Goal: Task Accomplishment & Management: Use online tool/utility

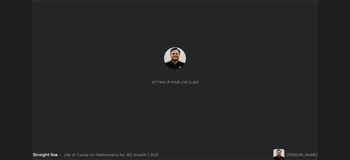
scroll to position [160, 349]
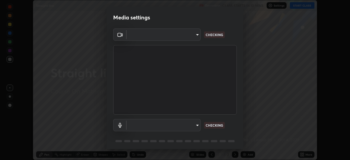
type input "39f420a8f8d33af7ad545f4bd8c914354ee6fe31ce268cb5502dc7cf40be593a"
click at [190, 128] on body "Erase all Straight line Recording CLASS STARTS IN 10 MINS Settings START CLASS …" at bounding box center [175, 80] width 350 height 160
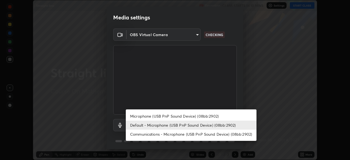
click at [178, 116] on li "Microphone (USB PnP Sound Device) (08bb:2902)" at bounding box center [191, 115] width 131 height 9
type input "067f134596f216b94072121ba411216521c83db0dfd14448f82054ba583840c8"
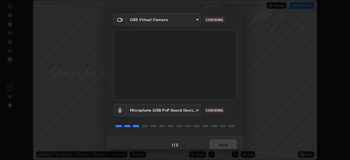
scroll to position [19, 0]
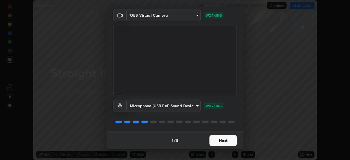
click at [224, 140] on button "Next" at bounding box center [222, 140] width 27 height 11
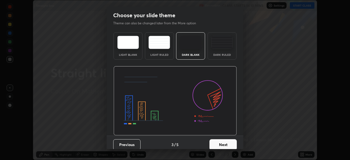
click at [230, 141] on button "Next" at bounding box center [222, 144] width 27 height 11
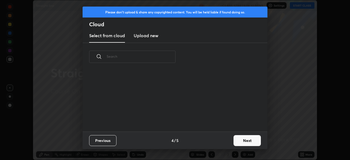
click at [234, 142] on button "Next" at bounding box center [246, 140] width 27 height 11
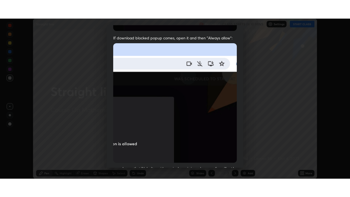
scroll to position [131, 0]
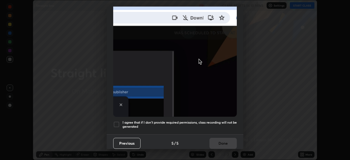
click at [116, 121] on div at bounding box center [116, 124] width 7 height 7
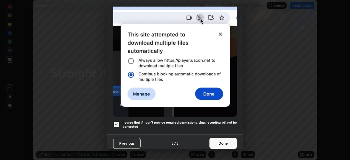
click at [222, 140] on button "Done" at bounding box center [222, 143] width 27 height 11
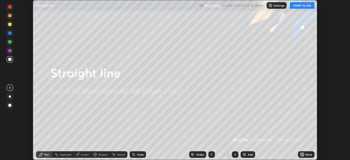
click at [296, 6] on button "START CLASS" at bounding box center [302, 5] width 25 height 7
click at [302, 154] on icon at bounding box center [302, 154] width 4 height 4
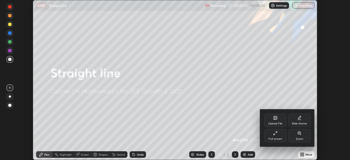
click at [274, 138] on div "Full screen" at bounding box center [275, 138] width 14 height 3
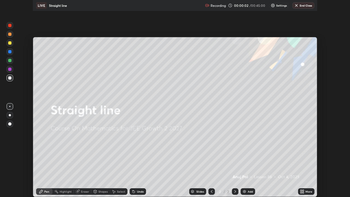
scroll to position [197, 350]
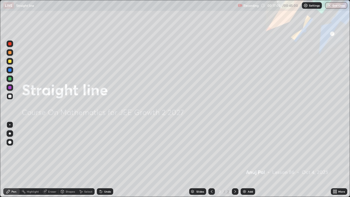
click at [250, 160] on div "Add" at bounding box center [250, 191] width 5 height 3
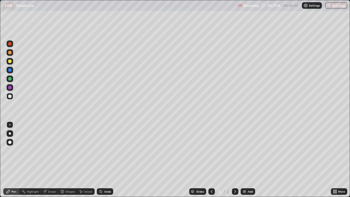
click at [11, 53] on div at bounding box center [9, 52] width 3 height 3
click at [102, 160] on div "Undo" at bounding box center [105, 191] width 16 height 7
click at [101, 160] on icon at bounding box center [101, 191] width 4 height 4
click at [11, 98] on div at bounding box center [10, 96] width 7 height 7
click at [110, 160] on div "Undo" at bounding box center [105, 191] width 16 height 7
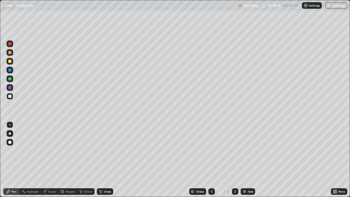
click at [10, 70] on div at bounding box center [9, 69] width 3 height 3
click at [10, 80] on div at bounding box center [9, 78] width 3 height 3
click at [9, 87] on div at bounding box center [9, 87] width 3 height 3
click at [10, 79] on div at bounding box center [9, 78] width 3 height 3
click at [10, 70] on div at bounding box center [9, 69] width 3 height 3
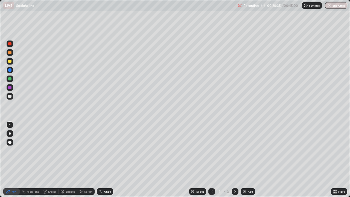
click at [10, 96] on div at bounding box center [9, 96] width 3 height 3
click at [9, 87] on div at bounding box center [9, 87] width 3 height 3
click at [10, 70] on div at bounding box center [9, 69] width 3 height 3
click at [246, 160] on img at bounding box center [244, 191] width 4 height 4
click at [11, 60] on div at bounding box center [9, 61] width 3 height 3
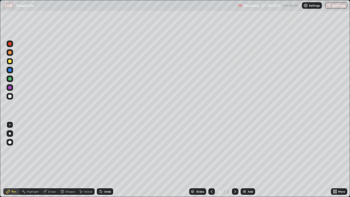
click at [10, 71] on div at bounding box center [9, 69] width 3 height 3
click at [210, 160] on icon at bounding box center [211, 191] width 4 height 4
click at [234, 160] on icon at bounding box center [235, 191] width 4 height 4
click at [10, 61] on div at bounding box center [9, 61] width 3 height 3
click at [108, 160] on div "Undo" at bounding box center [107, 191] width 7 height 3
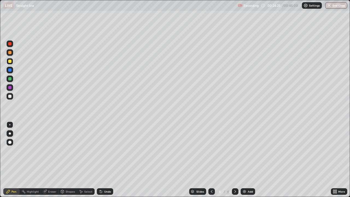
click at [12, 95] on div at bounding box center [10, 96] width 7 height 7
click at [102, 160] on icon at bounding box center [101, 191] width 4 height 4
click at [13, 54] on div at bounding box center [10, 52] width 7 height 7
click at [251, 160] on div "Add" at bounding box center [250, 191] width 5 height 3
click at [10, 78] on div at bounding box center [9, 78] width 3 height 3
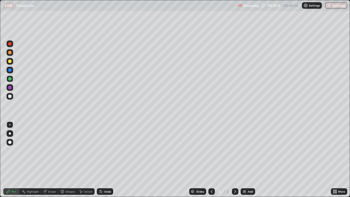
click at [111, 160] on div "Undo" at bounding box center [105, 191] width 16 height 7
click at [11, 61] on div at bounding box center [9, 61] width 3 height 3
click at [11, 98] on div at bounding box center [10, 96] width 7 height 7
click at [108, 160] on div "Undo" at bounding box center [107, 191] width 7 height 3
click at [50, 160] on div "Eraser" at bounding box center [52, 191] width 8 height 3
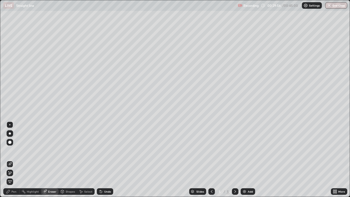
click at [16, 160] on div "Pen" at bounding box center [13, 191] width 5 height 3
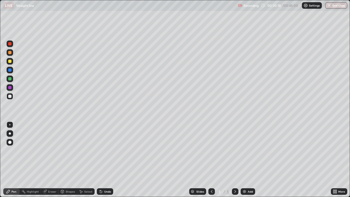
click at [10, 87] on div at bounding box center [9, 87] width 3 height 3
click at [103, 160] on div "Undo" at bounding box center [105, 191] width 16 height 7
click at [10, 97] on div at bounding box center [9, 96] width 3 height 3
click at [106, 160] on div "Undo" at bounding box center [105, 191] width 16 height 7
click at [107, 160] on div "Undo" at bounding box center [105, 191] width 16 height 7
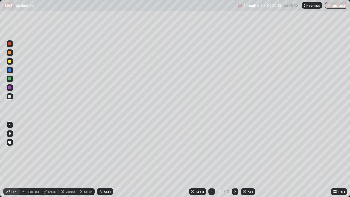
click at [107, 160] on div "Undo" at bounding box center [105, 191] width 16 height 7
click at [107, 160] on div "Undo" at bounding box center [107, 191] width 7 height 3
click at [107, 160] on div "Undo" at bounding box center [105, 191] width 16 height 7
click at [10, 80] on div at bounding box center [9, 78] width 3 height 3
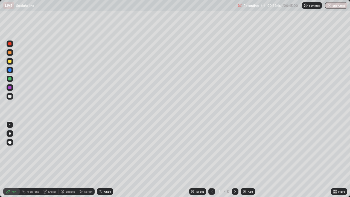
click at [106, 160] on div "Undo" at bounding box center [107, 191] width 7 height 3
click at [105, 160] on div "Undo" at bounding box center [107, 191] width 7 height 3
click at [109, 160] on div "Undo" at bounding box center [107, 191] width 7 height 3
click at [110, 160] on div "Undo" at bounding box center [105, 191] width 16 height 7
click at [10, 53] on div at bounding box center [9, 52] width 3 height 3
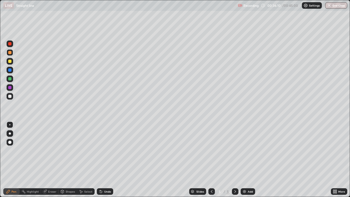
click at [244, 160] on img at bounding box center [244, 191] width 4 height 4
click at [108, 160] on div "Undo" at bounding box center [107, 191] width 7 height 3
click at [10, 79] on div at bounding box center [9, 78] width 3 height 3
click at [108, 160] on div "Undo" at bounding box center [107, 191] width 7 height 3
click at [12, 96] on div at bounding box center [10, 96] width 7 height 7
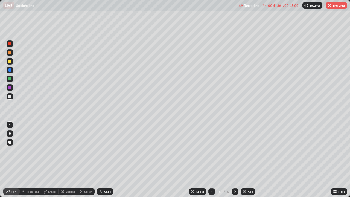
click at [107, 160] on div "Undo" at bounding box center [105, 191] width 16 height 7
click at [10, 52] on div at bounding box center [9, 52] width 3 height 3
click at [248, 160] on div "Add" at bounding box center [250, 191] width 5 height 3
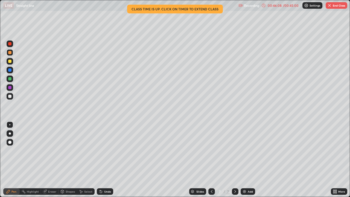
click at [12, 96] on div at bounding box center [10, 96] width 7 height 7
click at [107, 160] on div "Undo" at bounding box center [105, 191] width 16 height 7
click at [110, 160] on div "Undo" at bounding box center [107, 191] width 7 height 3
click at [337, 5] on button "End Class" at bounding box center [336, 5] width 22 height 7
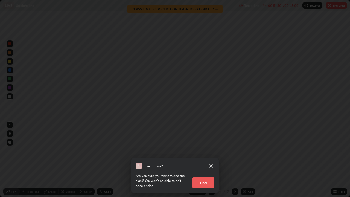
click at [212, 160] on button "End" at bounding box center [203, 182] width 22 height 11
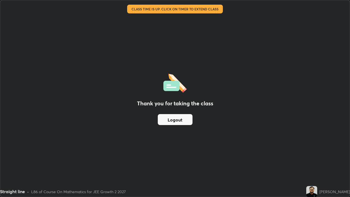
click at [173, 118] on button "Logout" at bounding box center [175, 119] width 35 height 11
